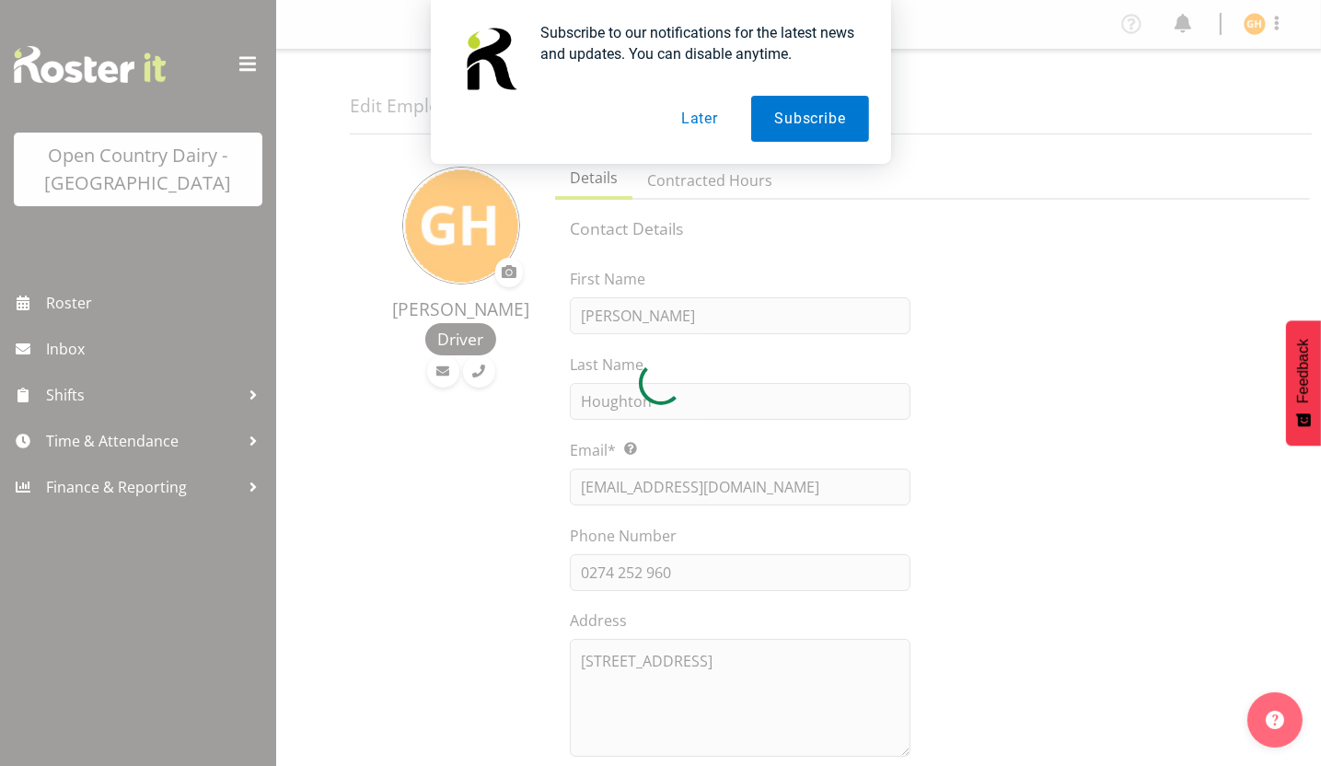
click at [707, 110] on button "Later" at bounding box center [699, 119] width 83 height 46
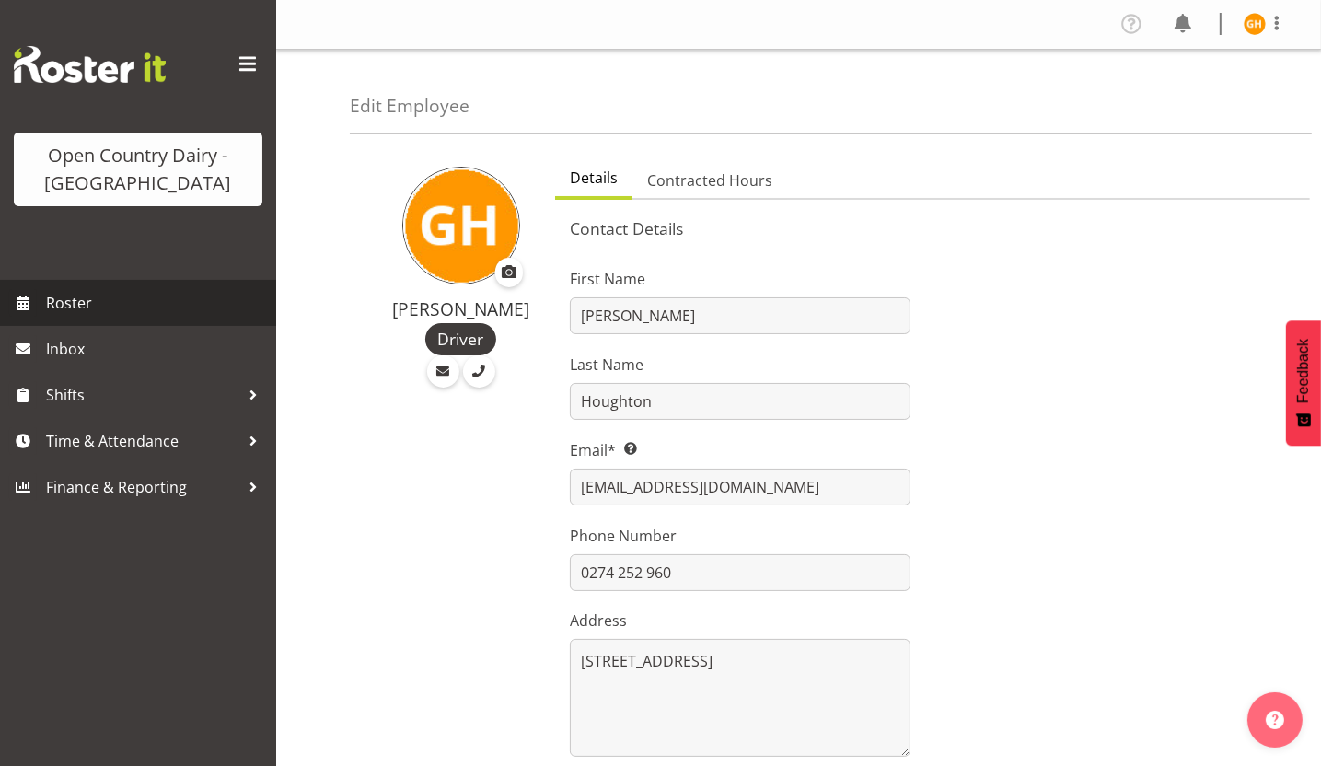
click at [81, 309] on span "Roster" at bounding box center [156, 303] width 221 height 28
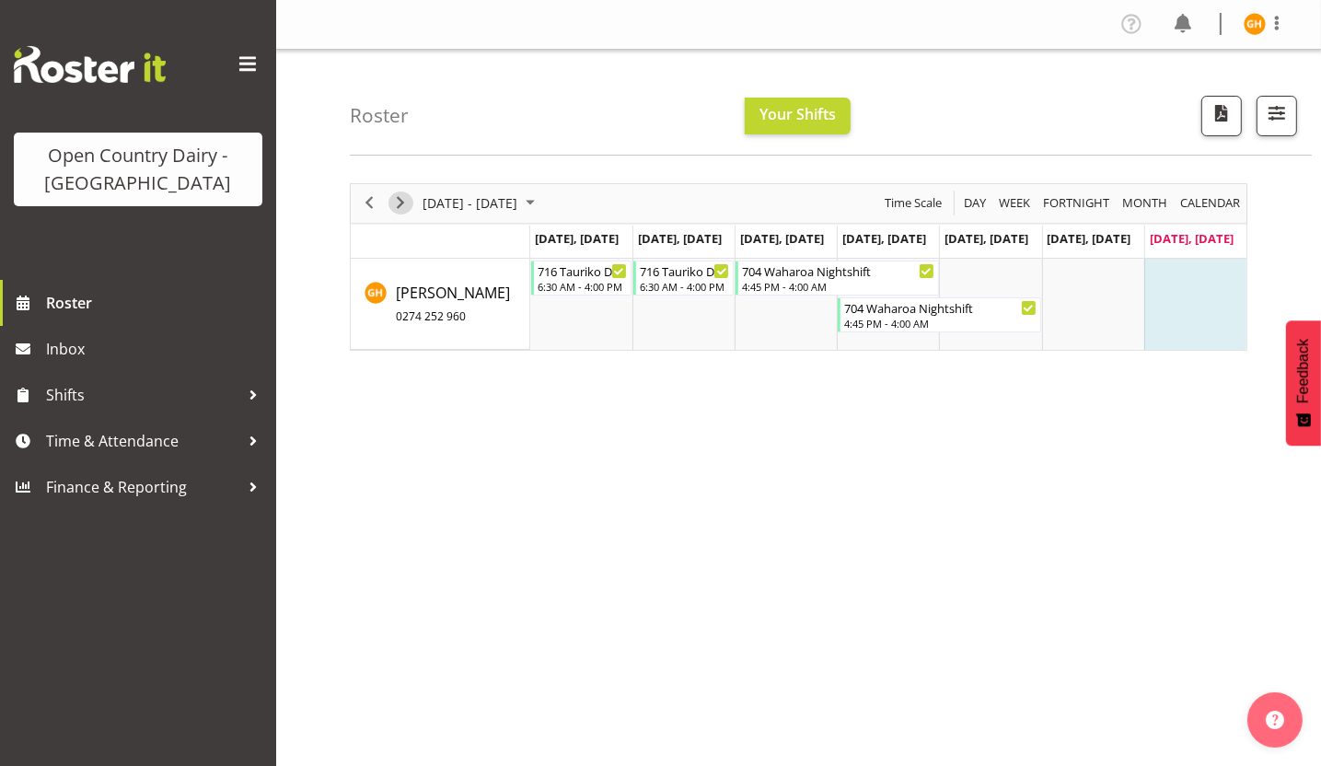
click at [397, 200] on span "Next" at bounding box center [400, 202] width 22 height 23
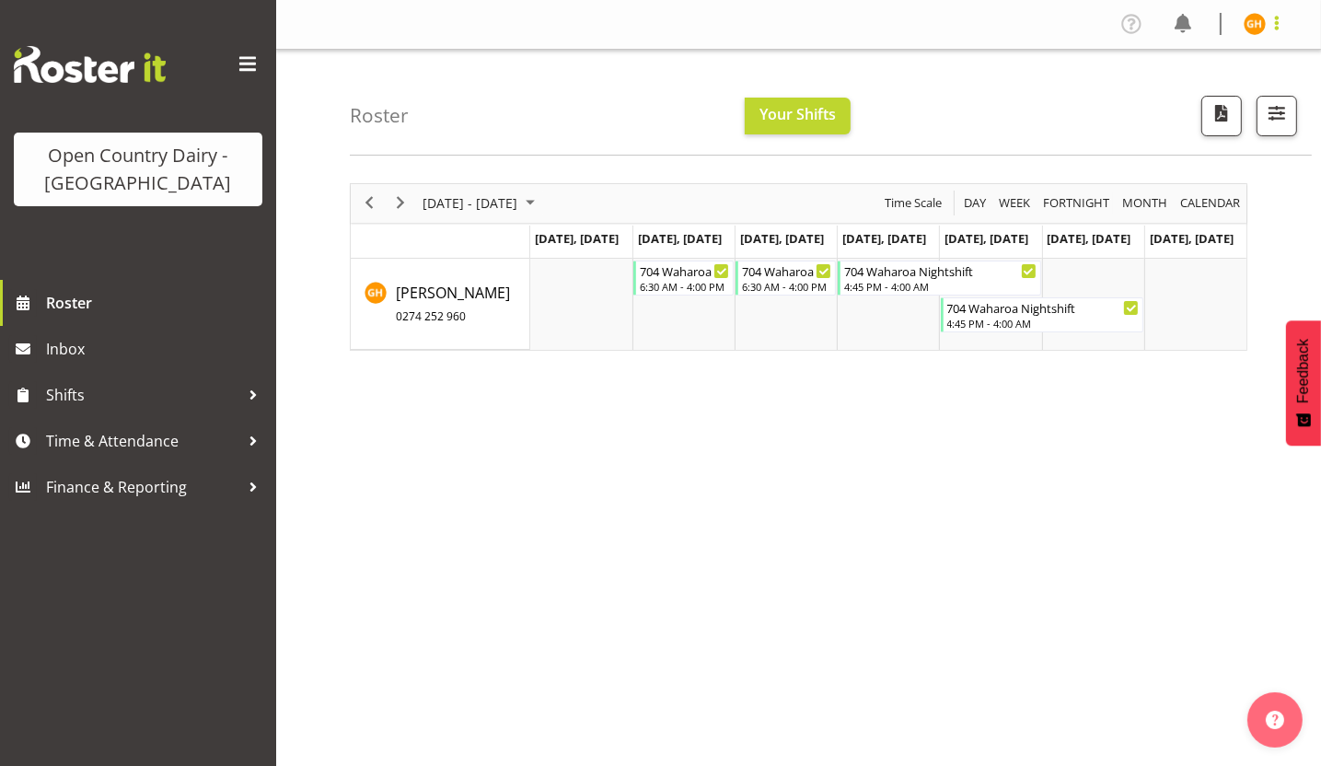
click at [1273, 29] on span at bounding box center [1277, 23] width 22 height 22
click at [1201, 97] on link "Log Out" at bounding box center [1199, 96] width 177 height 33
